Goal: Find contact information

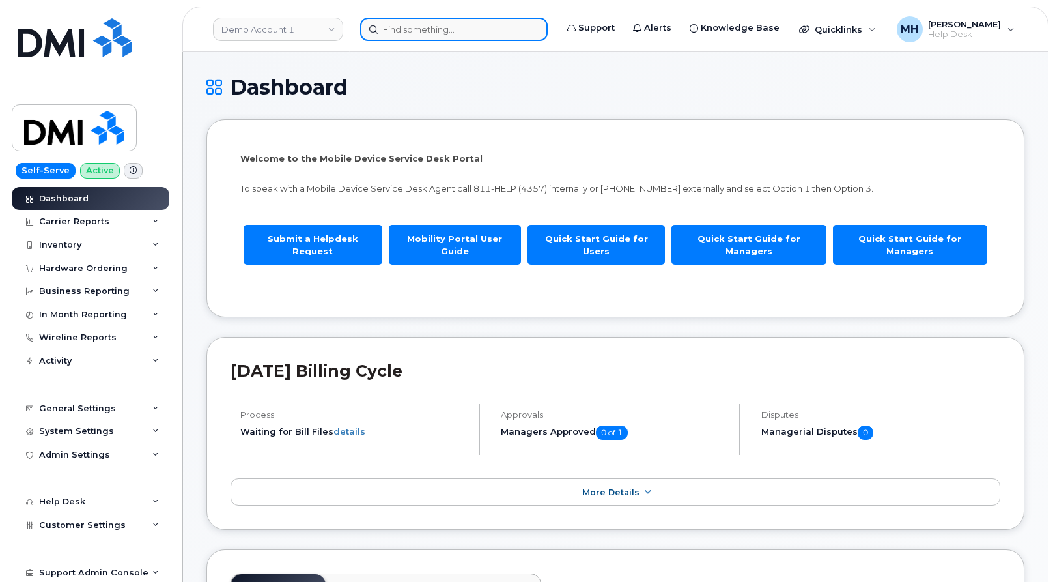
click at [487, 26] on input at bounding box center [454, 29] width 188 height 23
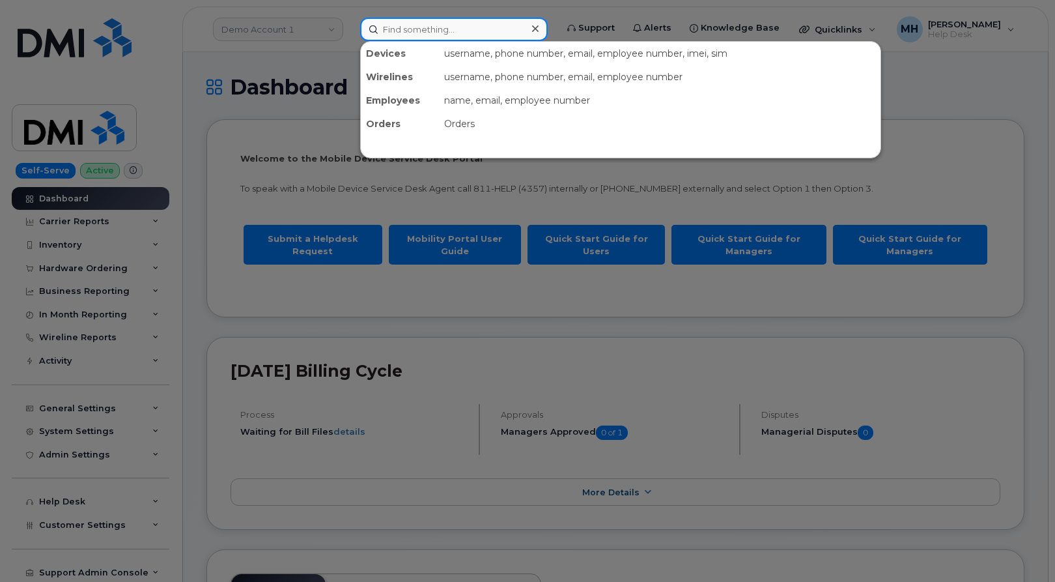
paste input "[PHONE_NUMBER]"
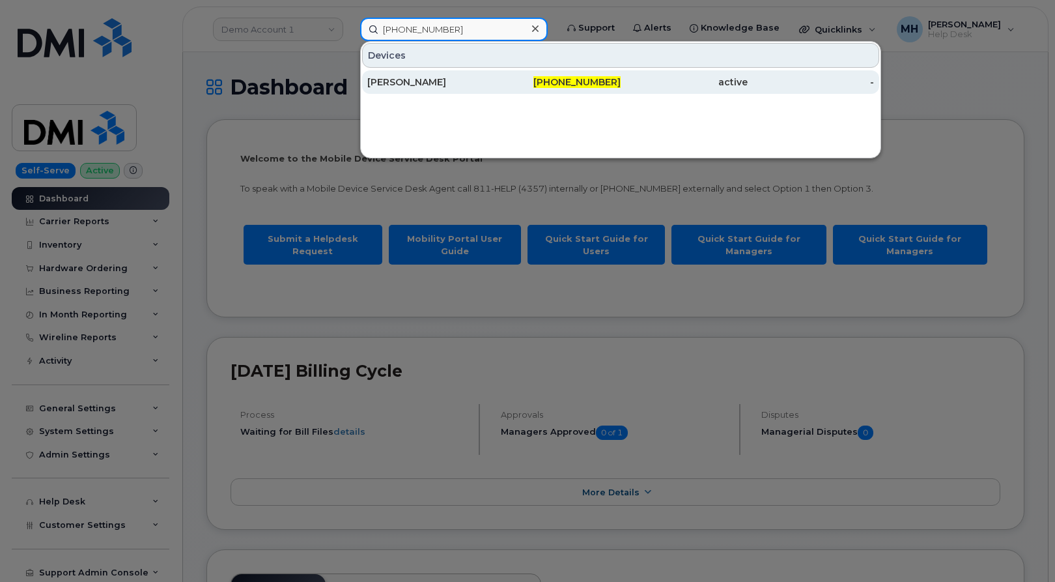
type input "[PHONE_NUMBER]"
click at [494, 72] on div "[PERSON_NAME]" at bounding box center [557, 81] width 127 height 23
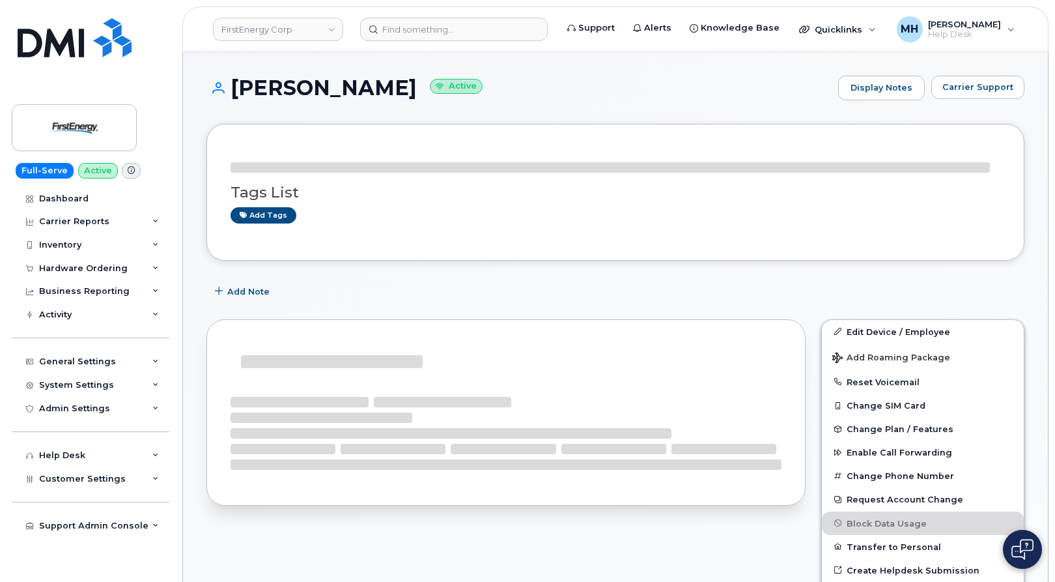
drag, startPoint x: 404, startPoint y: 91, endPoint x: 233, endPoint y: 90, distance: 170.6
click at [233, 90] on h1 "David A Connell Active" at bounding box center [518, 87] width 625 height 23
copy h1 "[PERSON_NAME]"
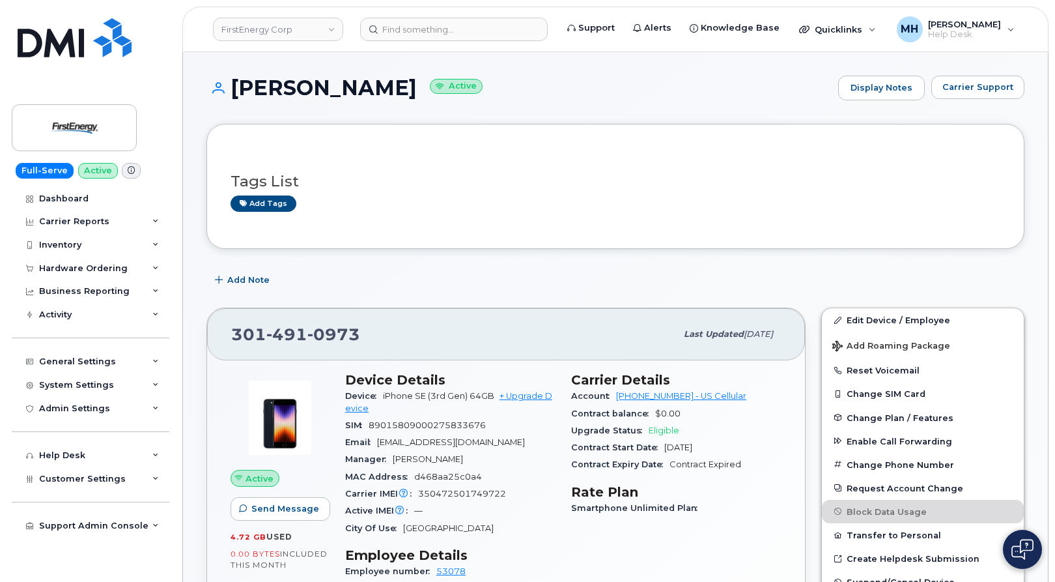
drag, startPoint x: 529, startPoint y: 445, endPoint x: 379, endPoint y: 444, distance: 150.4
click at [379, 444] on div "Email daconnell@firstenergycorp.com" at bounding box center [450, 442] width 210 height 17
copy span "daconnell@firstenergycorp.com"
